Goal: Task Accomplishment & Management: Manage account settings

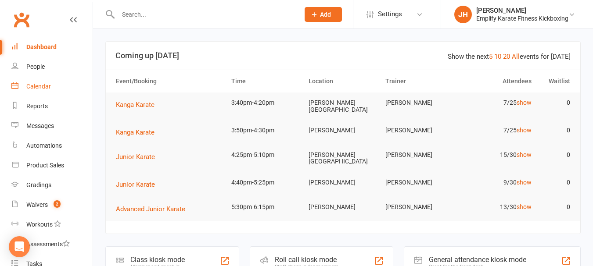
click at [36, 88] on div "Calendar" at bounding box center [38, 86] width 25 height 7
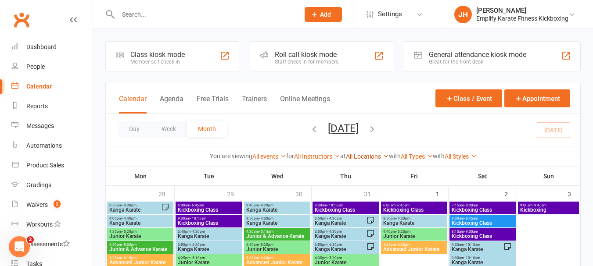
click at [367, 158] on link "All Locations" at bounding box center [367, 156] width 43 height 7
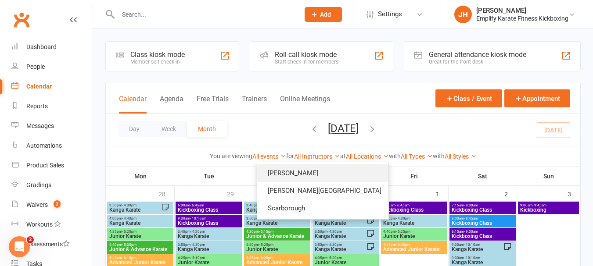
click at [326, 172] on link "[PERSON_NAME]" at bounding box center [322, 174] width 131 height 18
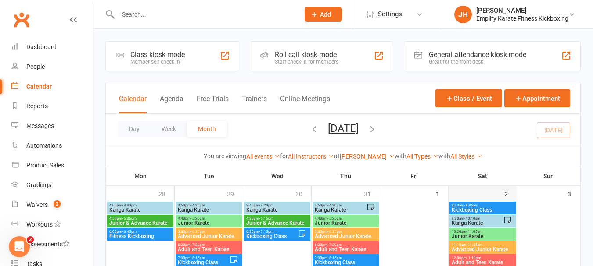
drag, startPoint x: 507, startPoint y: 195, endPoint x: 498, endPoint y: 190, distance: 10.6
click at [498, 190] on div "2" at bounding box center [482, 227] width 68 height 82
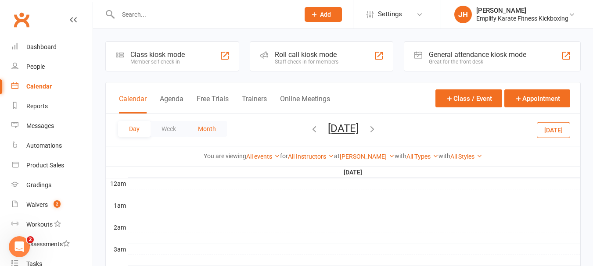
click at [201, 133] on button "Month" at bounding box center [207, 129] width 40 height 16
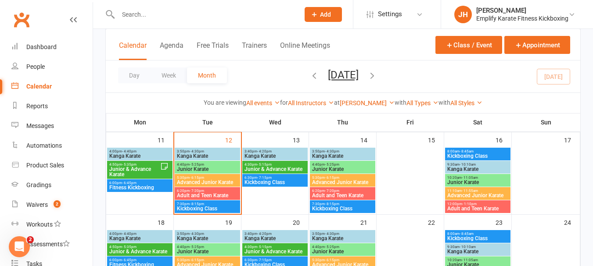
scroll to position [219, 0]
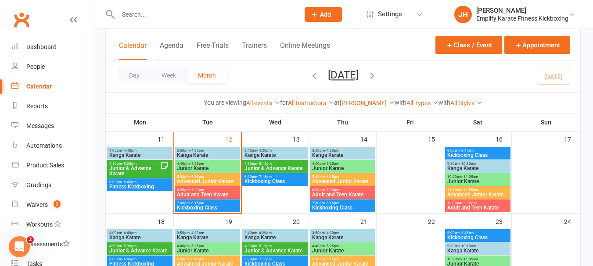
click at [221, 149] on span "3:50pm - 4:30pm" at bounding box center [207, 151] width 62 height 4
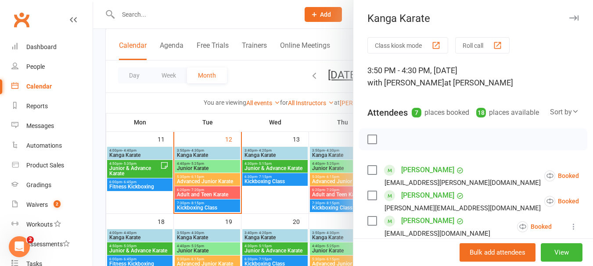
click at [373, 144] on label at bounding box center [371, 139] width 9 height 9
click at [408, 144] on icon "button" at bounding box center [410, 140] width 10 height 10
click at [369, 144] on label at bounding box center [371, 139] width 9 height 9
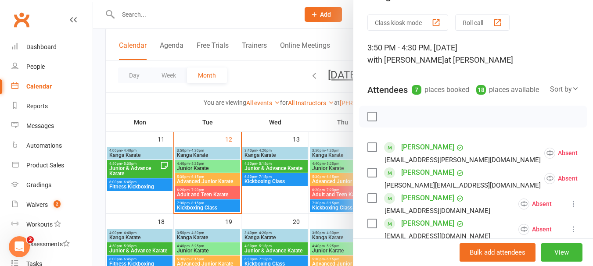
scroll to position [44, 0]
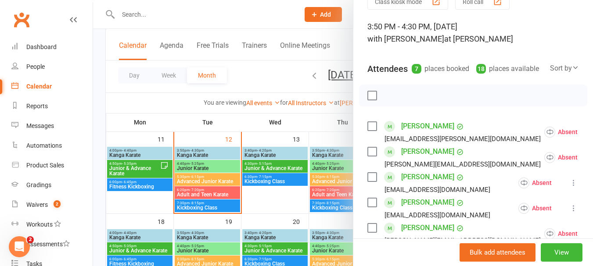
click at [373, 182] on label at bounding box center [371, 177] width 9 height 9
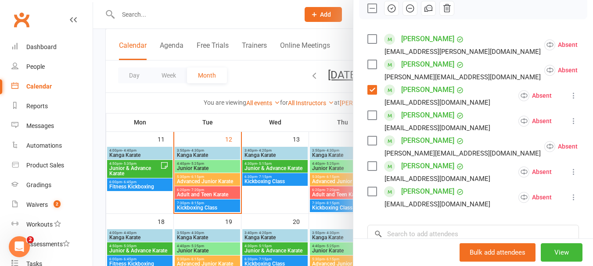
scroll to position [132, 0]
click at [370, 68] on label at bounding box center [371, 64] width 9 height 9
click at [367, 119] on label at bounding box center [371, 115] width 9 height 9
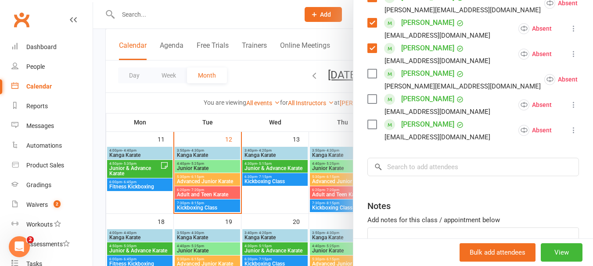
scroll to position [219, 0]
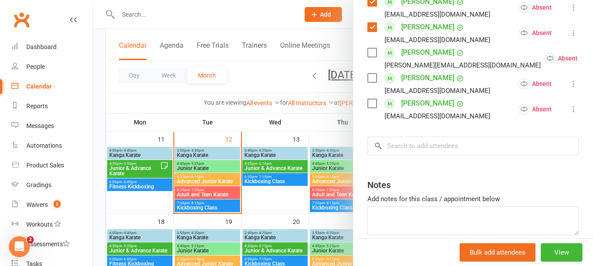
click at [369, 82] on label at bounding box center [371, 78] width 9 height 9
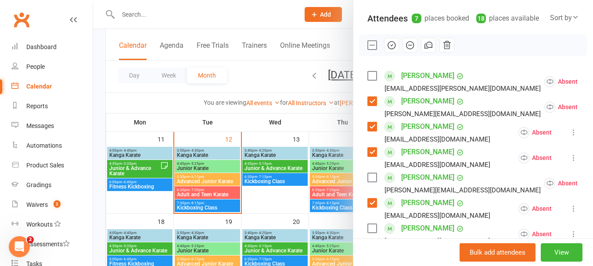
scroll to position [44, 0]
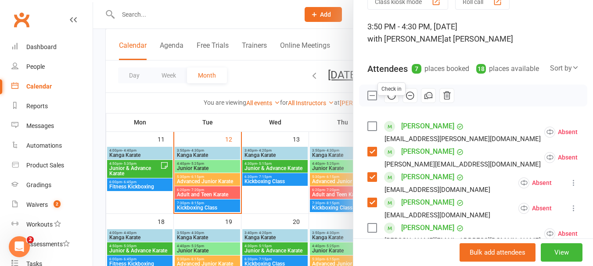
click at [388, 100] on icon "button" at bounding box center [392, 96] width 10 height 10
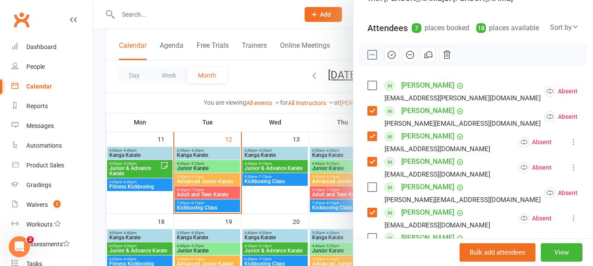
scroll to position [132, 0]
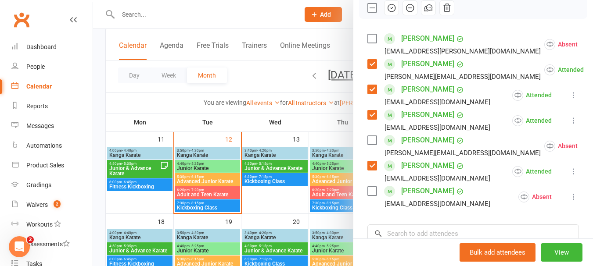
click at [373, 145] on label at bounding box center [371, 140] width 9 height 9
click at [388, 13] on icon "button" at bounding box center [392, 8] width 10 height 10
click at [368, 12] on label at bounding box center [371, 8] width 9 height 9
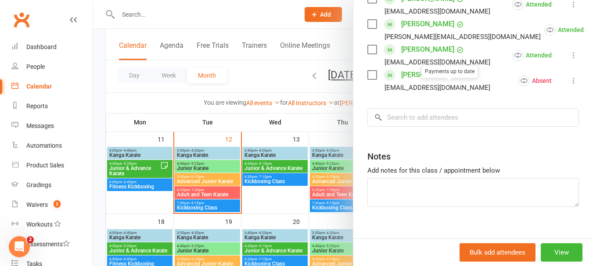
scroll to position [263, 0]
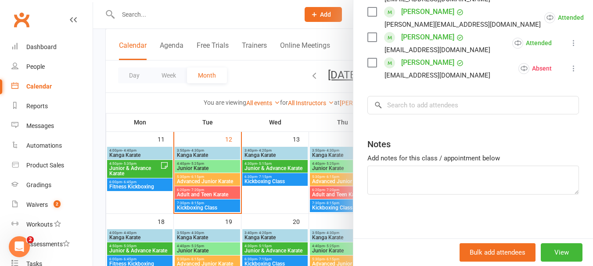
click at [569, 73] on icon at bounding box center [573, 68] width 9 height 9
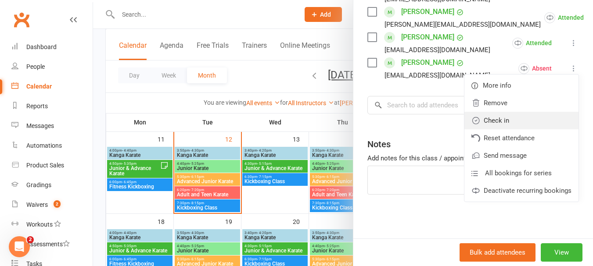
click at [475, 129] on link "Check in" at bounding box center [521, 121] width 114 height 18
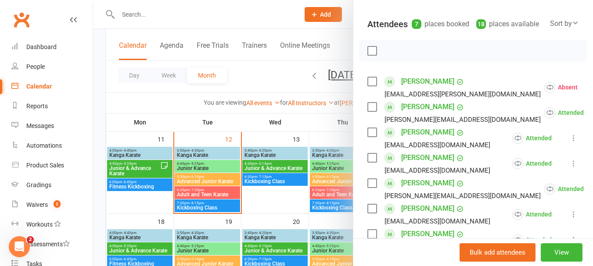
scroll to position [88, 0]
